Goal: Task Accomplishment & Management: Use online tool/utility

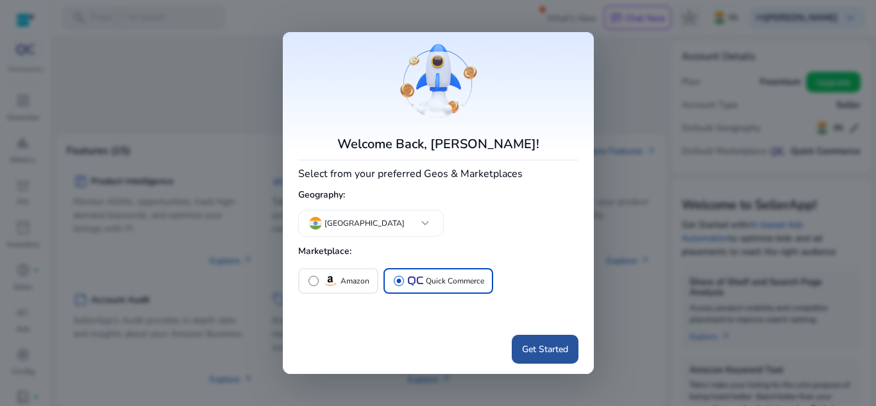
click at [547, 348] on span "Get Started" at bounding box center [545, 349] width 46 height 13
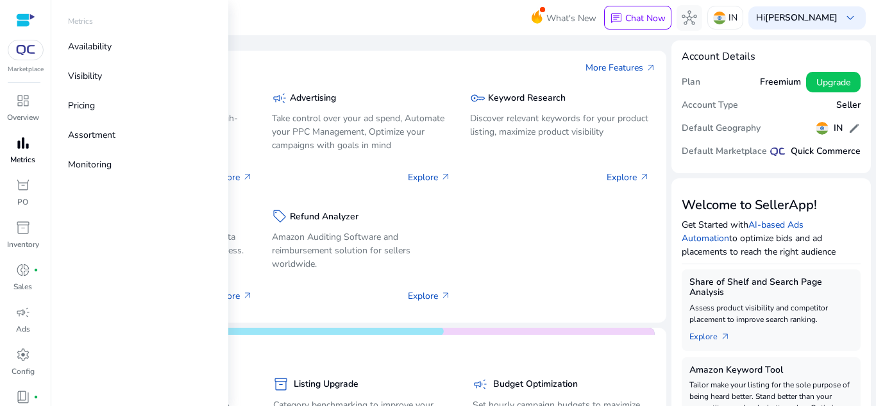
click at [26, 151] on span "bar_chart" at bounding box center [22, 142] width 15 height 15
click at [127, 49] on link "Availability" at bounding box center [140, 46] width 164 height 29
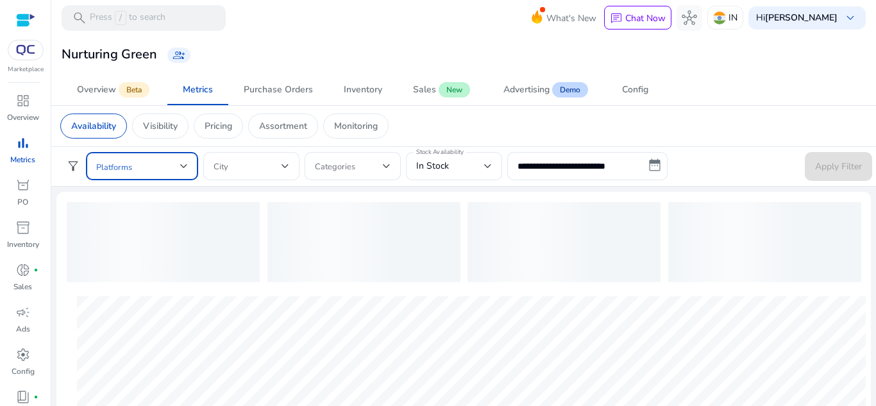
click at [185, 167] on div at bounding box center [184, 166] width 8 height 5
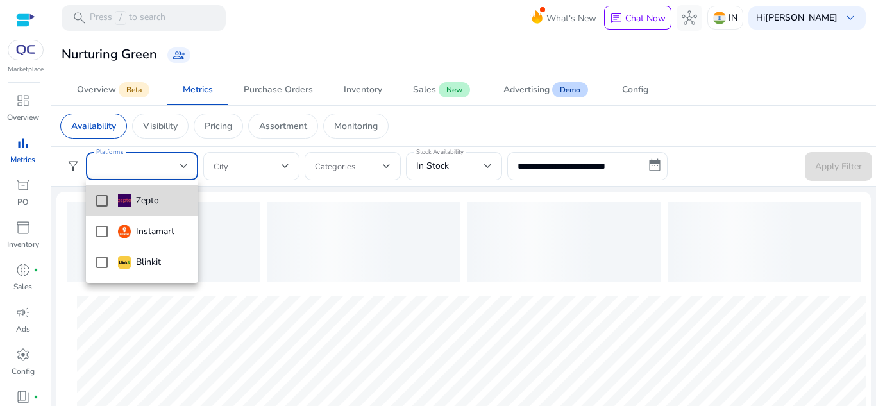
click at [158, 211] on mat-option "Zepto" at bounding box center [142, 200] width 112 height 31
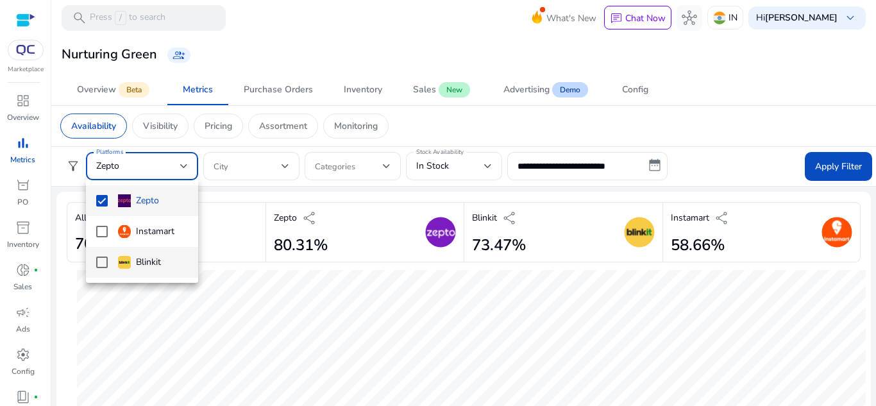
drag, startPoint x: 162, startPoint y: 235, endPoint x: 159, endPoint y: 268, distance: 32.2
click at [159, 268] on div "Zepto Instamart Blinkit" at bounding box center [142, 231] width 112 height 103
click at [159, 268] on div "Blinkit" at bounding box center [139, 262] width 43 height 14
click at [165, 246] on mat-option "Instamart" at bounding box center [142, 231] width 112 height 31
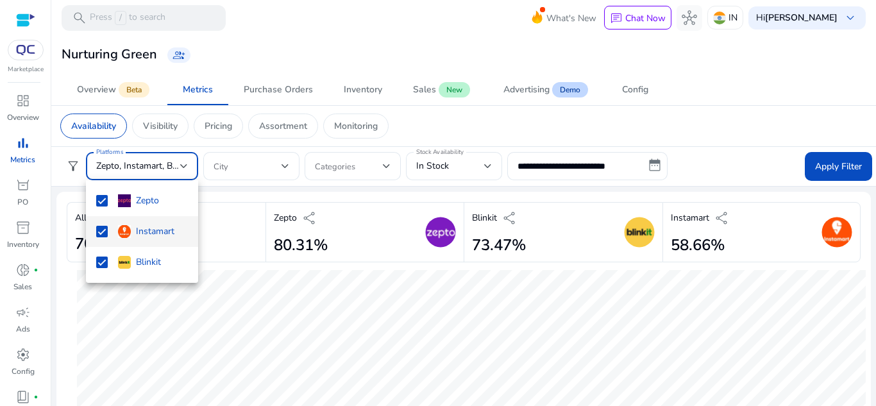
click at [457, 159] on div at bounding box center [438, 203] width 876 height 406
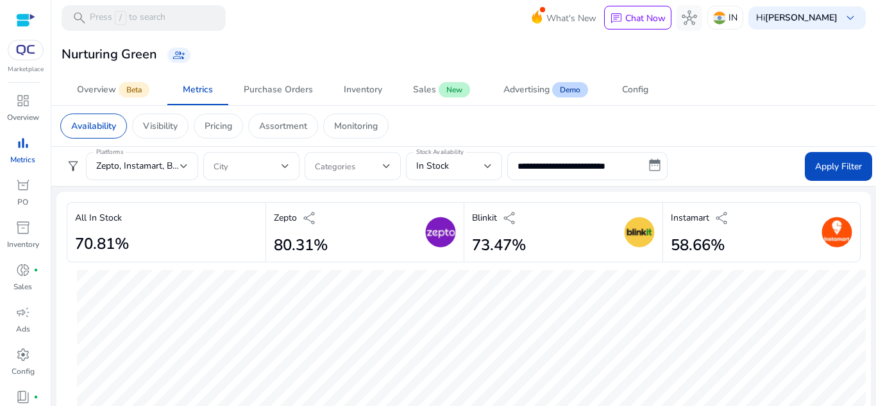
click at [457, 159] on div "In Stock" at bounding box center [450, 166] width 68 height 14
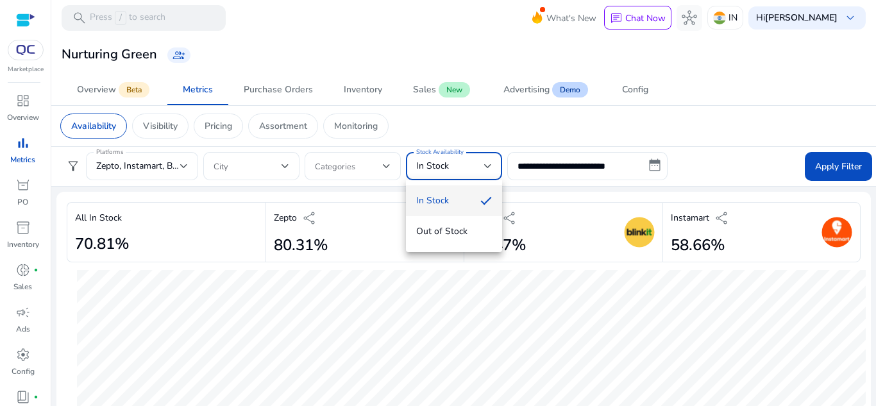
click at [575, 161] on div at bounding box center [438, 203] width 876 height 406
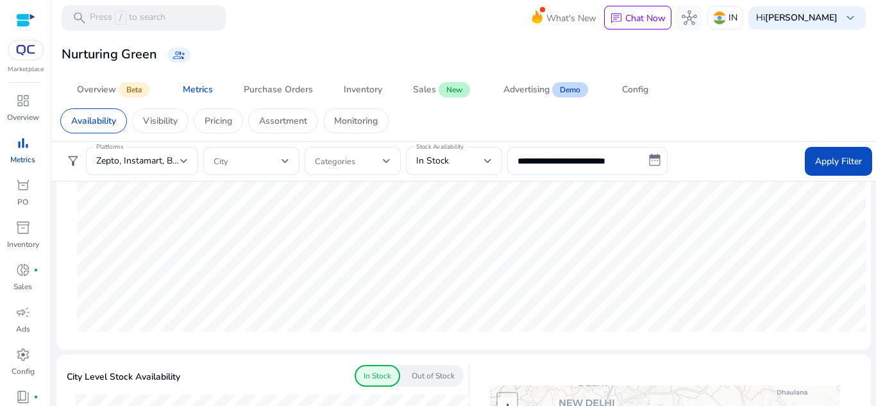
scroll to position [321, 0]
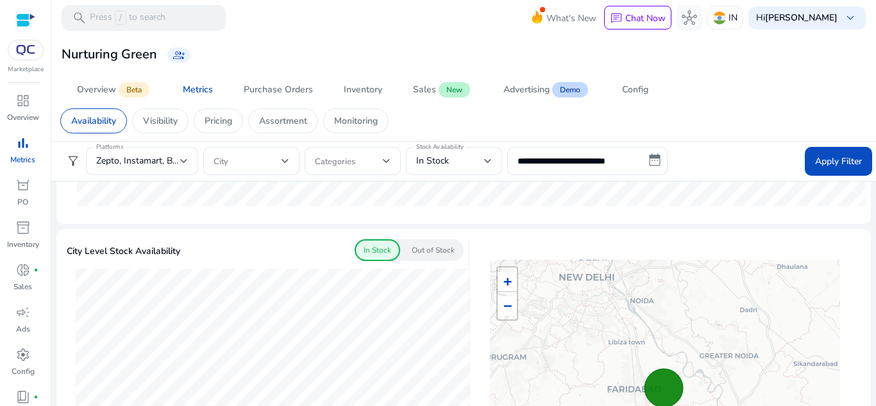
drag, startPoint x: 574, startPoint y: 268, endPoint x: 542, endPoint y: 330, distance: 69.7
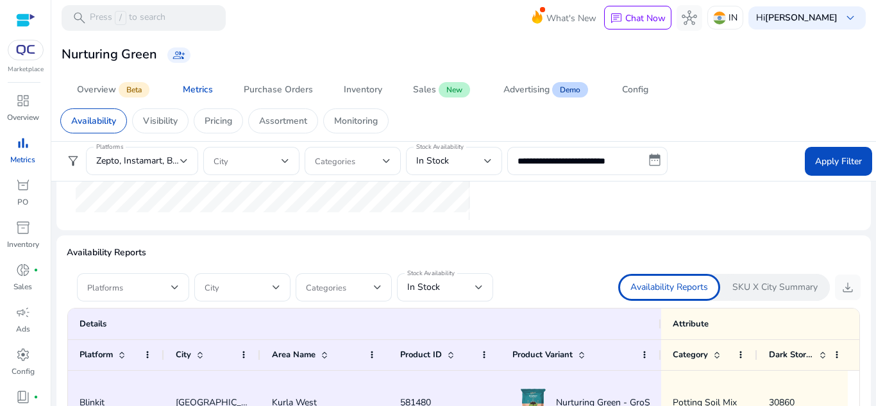
scroll to position [706, 0]
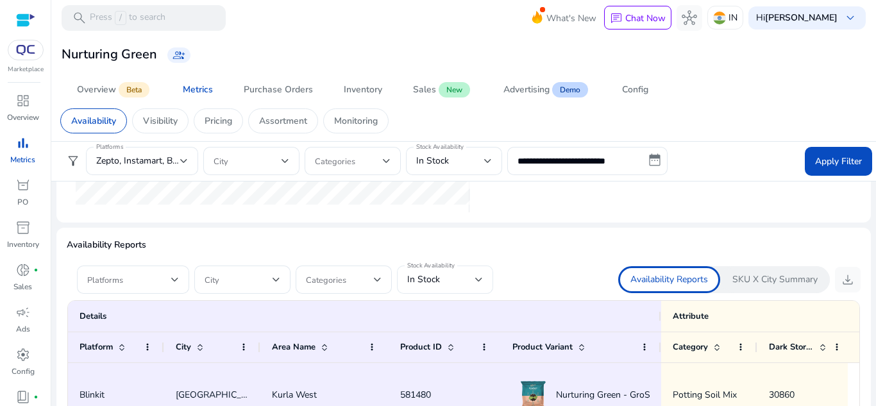
click at [432, 264] on mat-label "Stock Availability" at bounding box center [430, 265] width 47 height 9
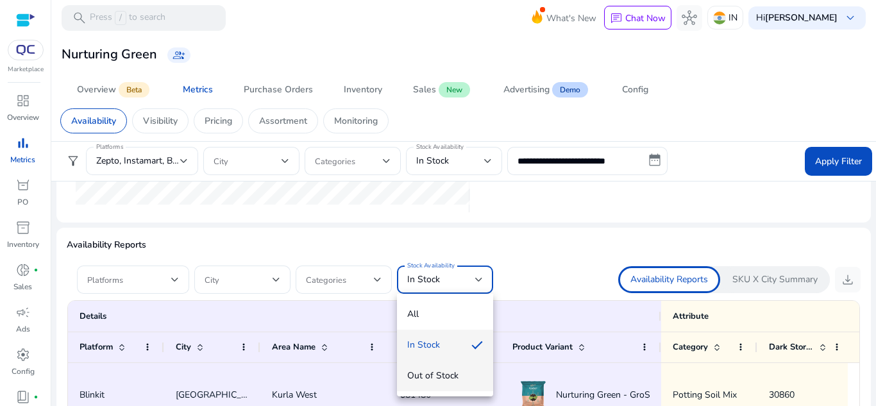
click at [441, 371] on span "Out of Stock" at bounding box center [445, 376] width 76 height 14
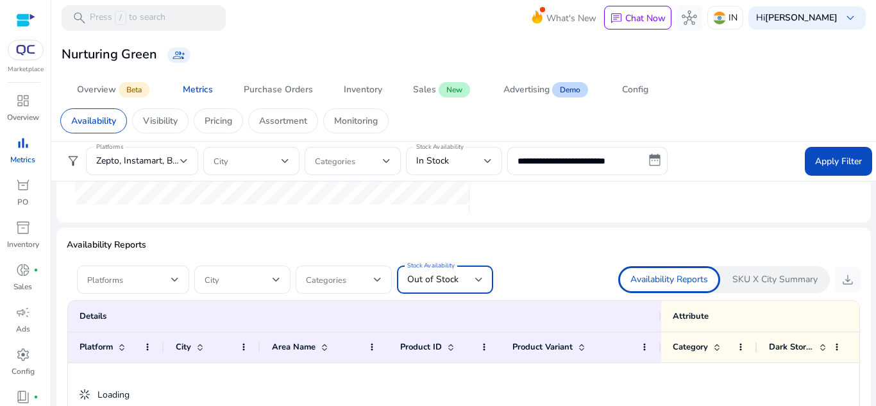
click at [454, 285] on span "Out of Stock" at bounding box center [432, 279] width 51 height 12
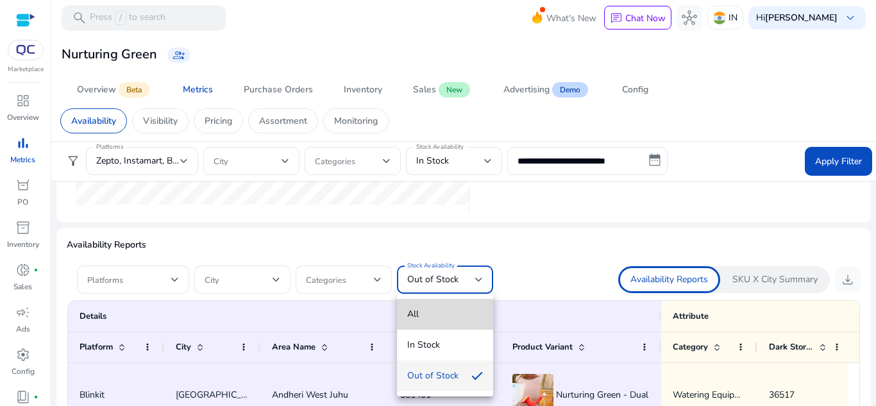
click at [414, 316] on span "All" at bounding box center [445, 314] width 76 height 14
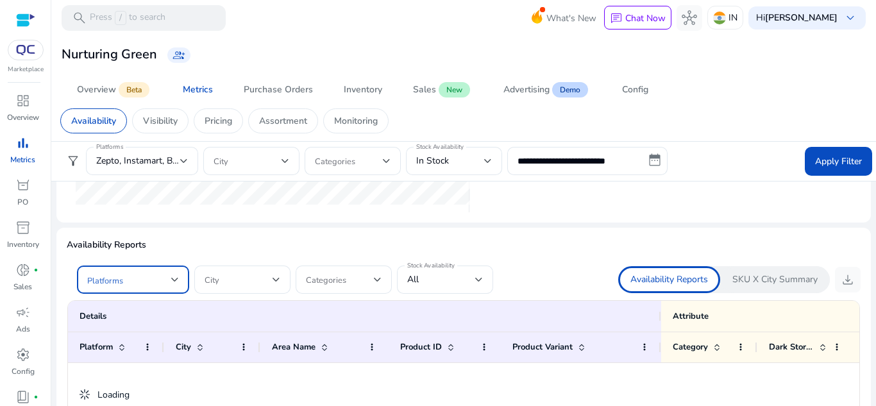
click at [155, 282] on span at bounding box center [129, 280] width 84 height 14
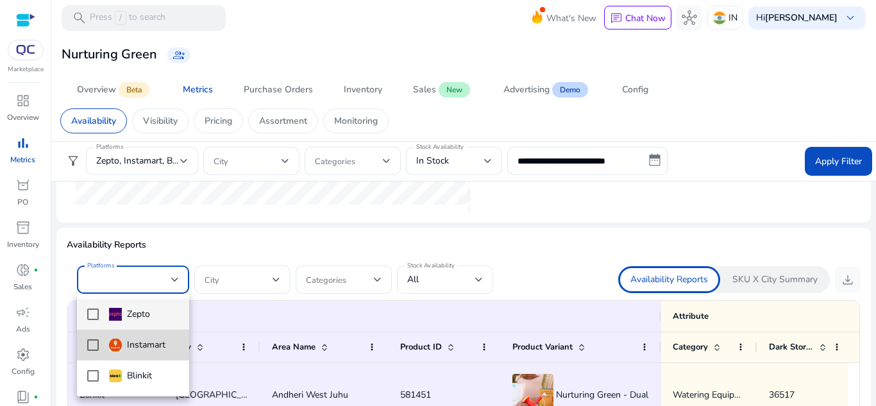
click at [135, 330] on mat-option "Instamart" at bounding box center [133, 345] width 112 height 31
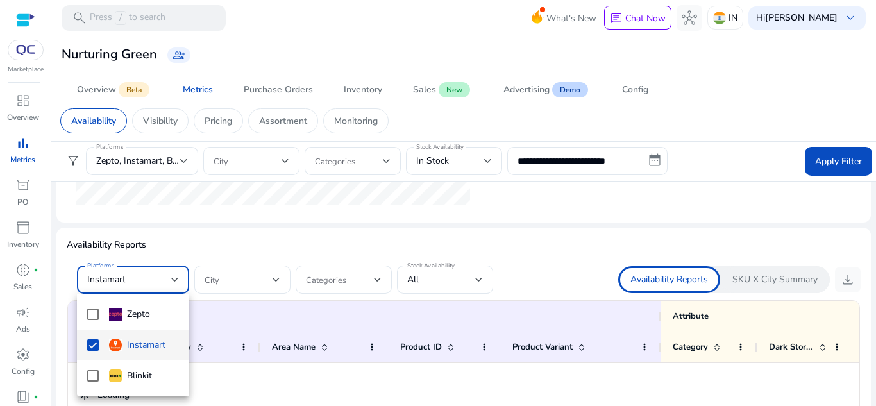
click at [128, 345] on div "Instamart" at bounding box center [137, 345] width 56 height 14
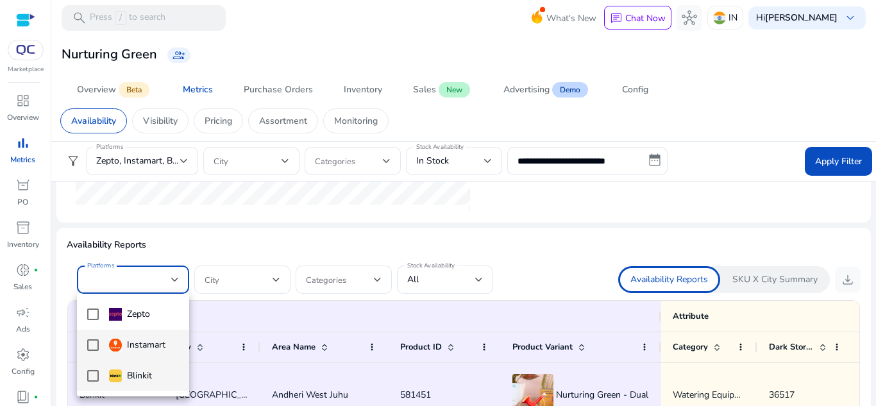
click at [126, 377] on div "Blinkit" at bounding box center [130, 376] width 43 height 14
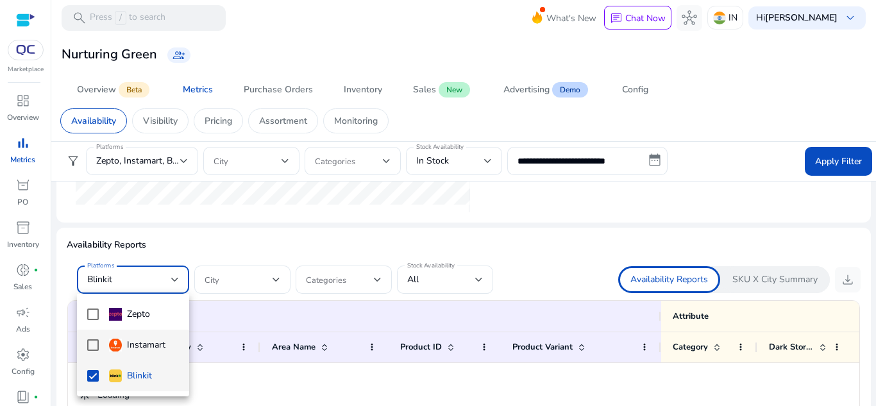
click at [120, 339] on img at bounding box center [115, 345] width 13 height 13
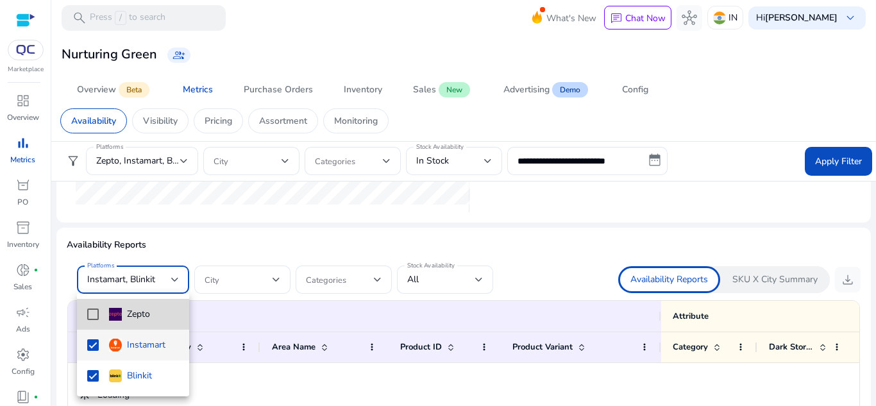
click at [120, 311] on img at bounding box center [115, 314] width 13 height 13
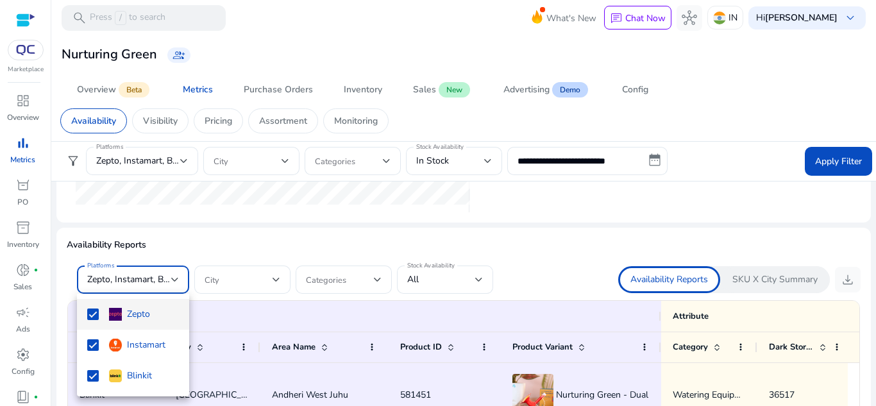
click at [832, 155] on div at bounding box center [438, 203] width 876 height 406
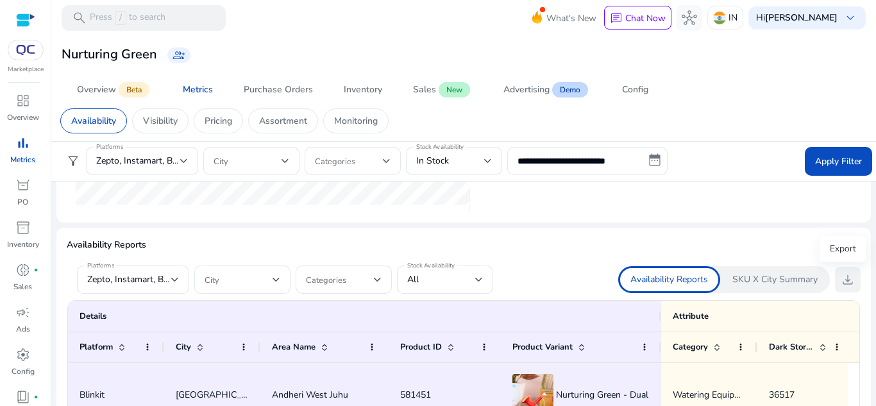
scroll to position [0, 0]
click at [839, 170] on span at bounding box center [838, 161] width 67 height 31
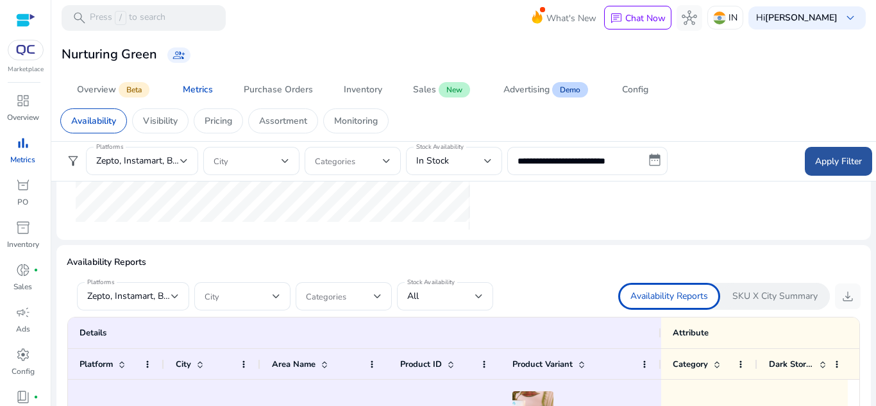
scroll to position [723, 0]
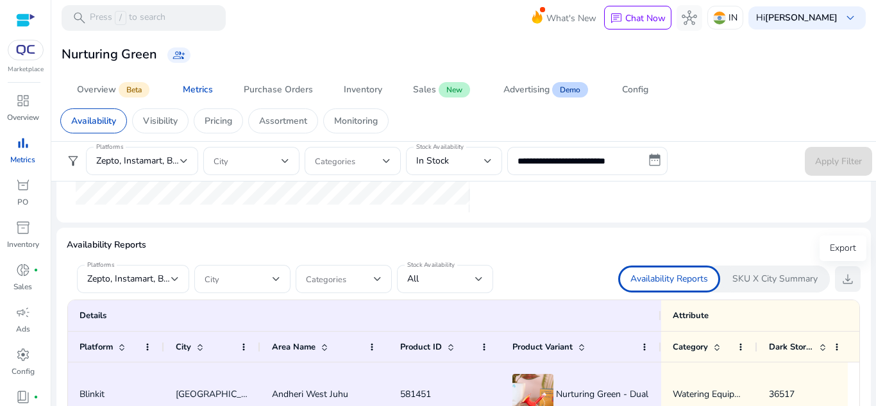
click at [842, 282] on span "download" at bounding box center [847, 278] width 15 height 15
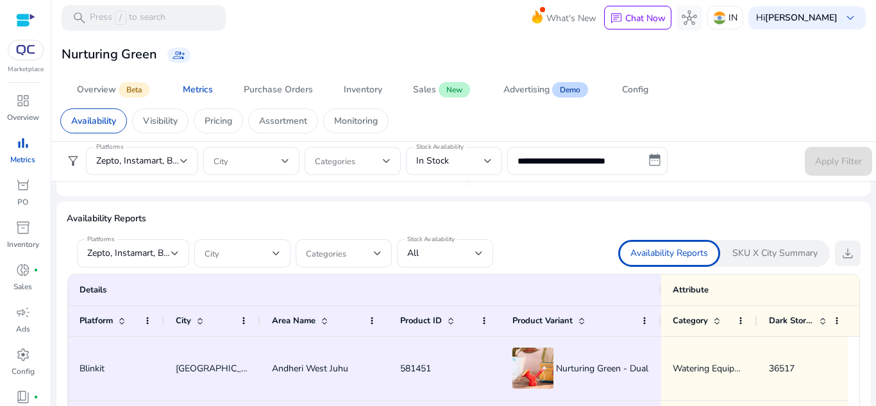
scroll to position [706, 0]
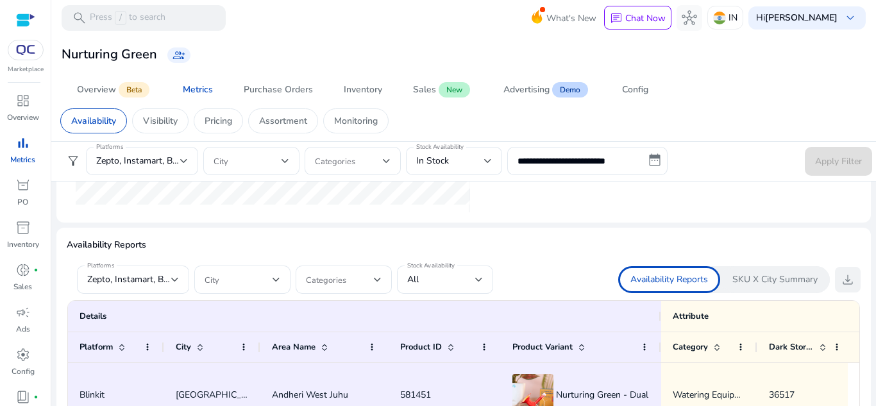
click at [840, 282] on span "download" at bounding box center [847, 279] width 15 height 15
